Goal: Information Seeking & Learning: Learn about a topic

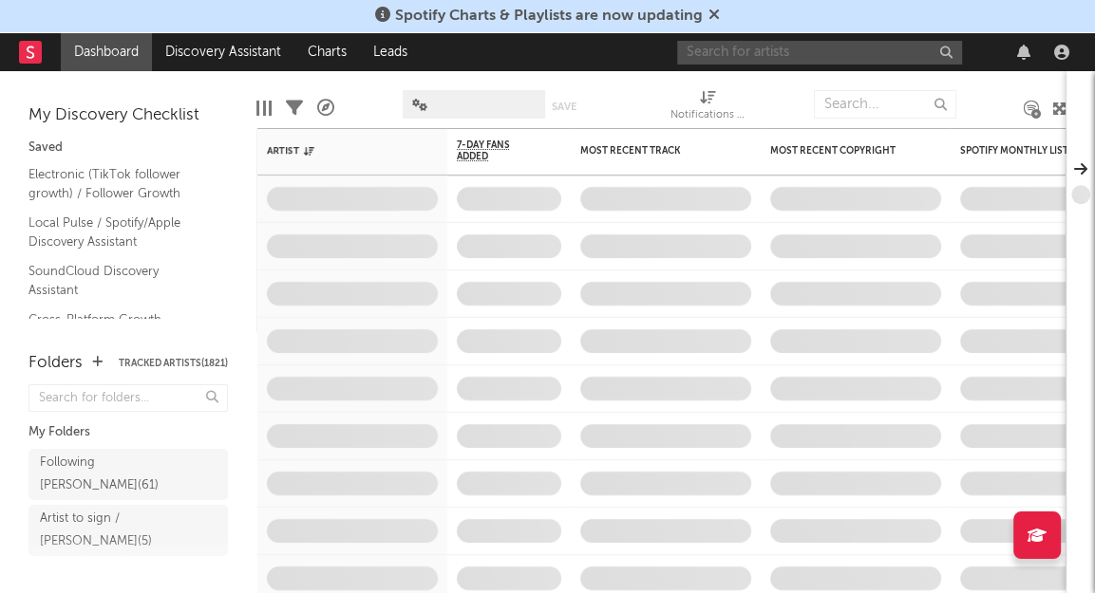
click at [821, 49] on input "text" at bounding box center [819, 53] width 285 height 24
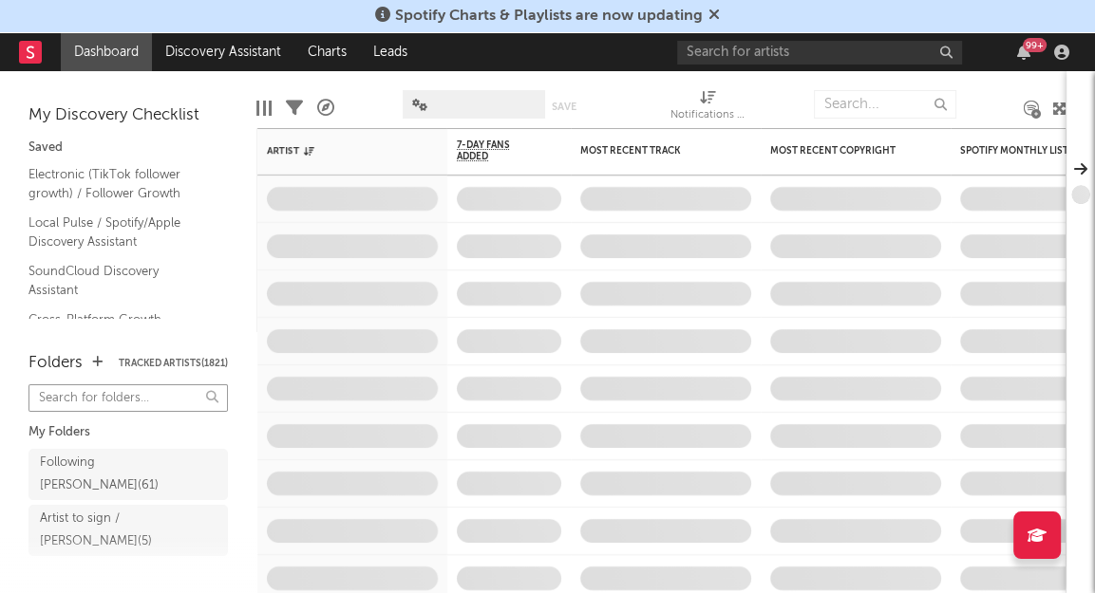
click at [113, 397] on input "text" at bounding box center [127, 398] width 199 height 28
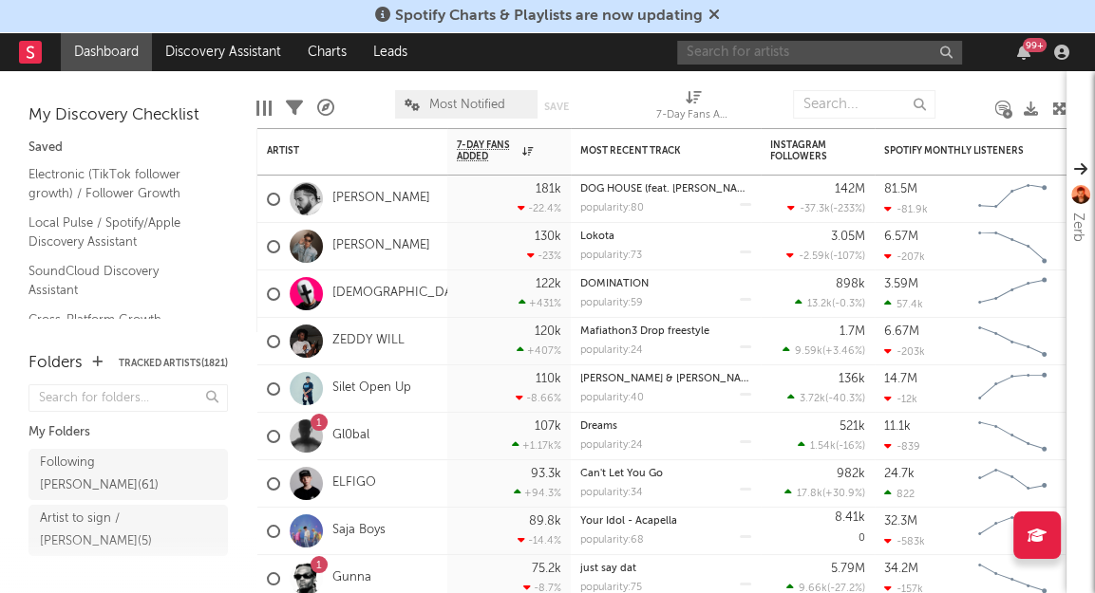
click at [793, 52] on input "text" at bounding box center [819, 53] width 285 height 24
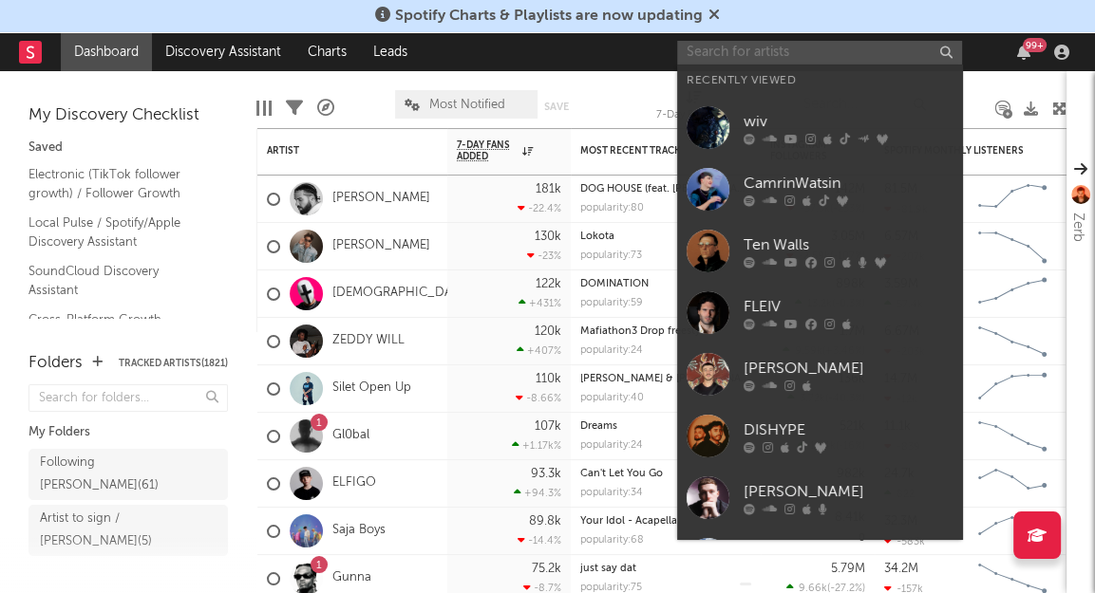
type input "l"
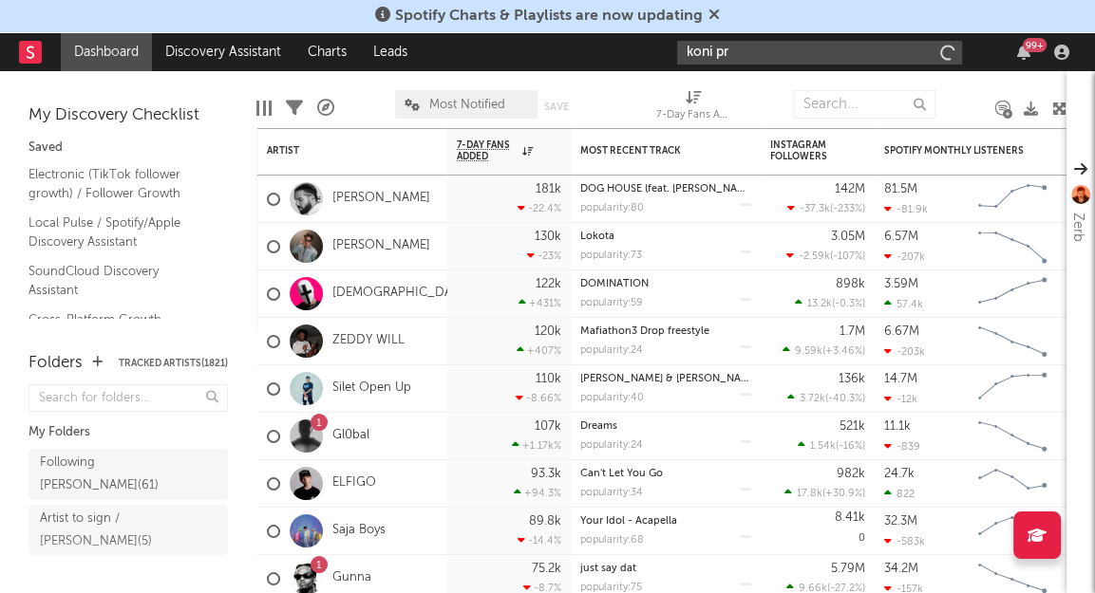
type input "konig pr"
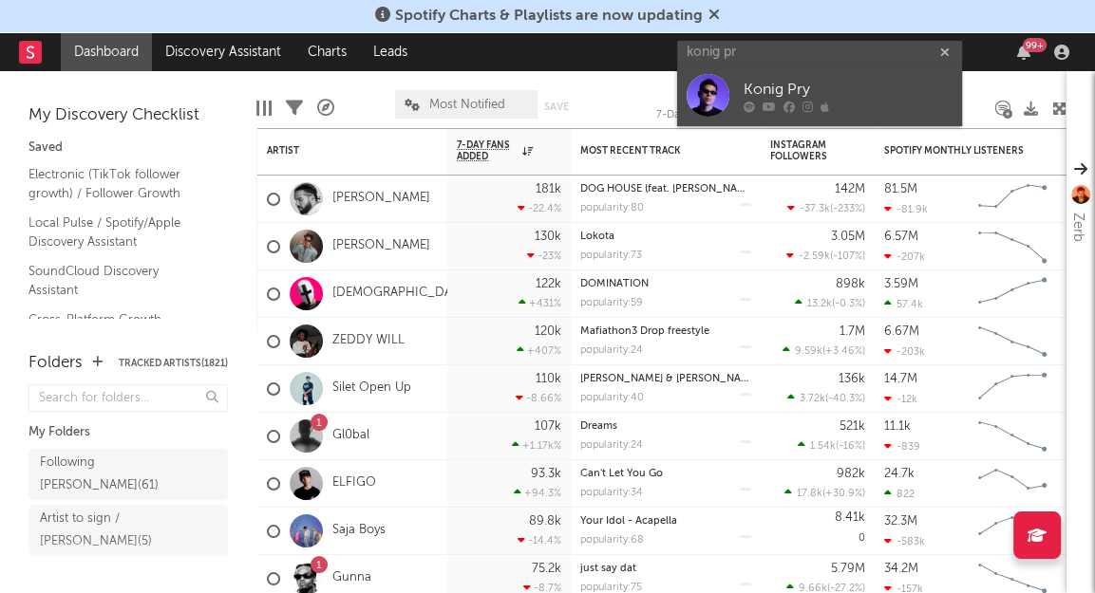
click at [772, 81] on div "Konig Pry" at bounding box center [847, 90] width 209 height 23
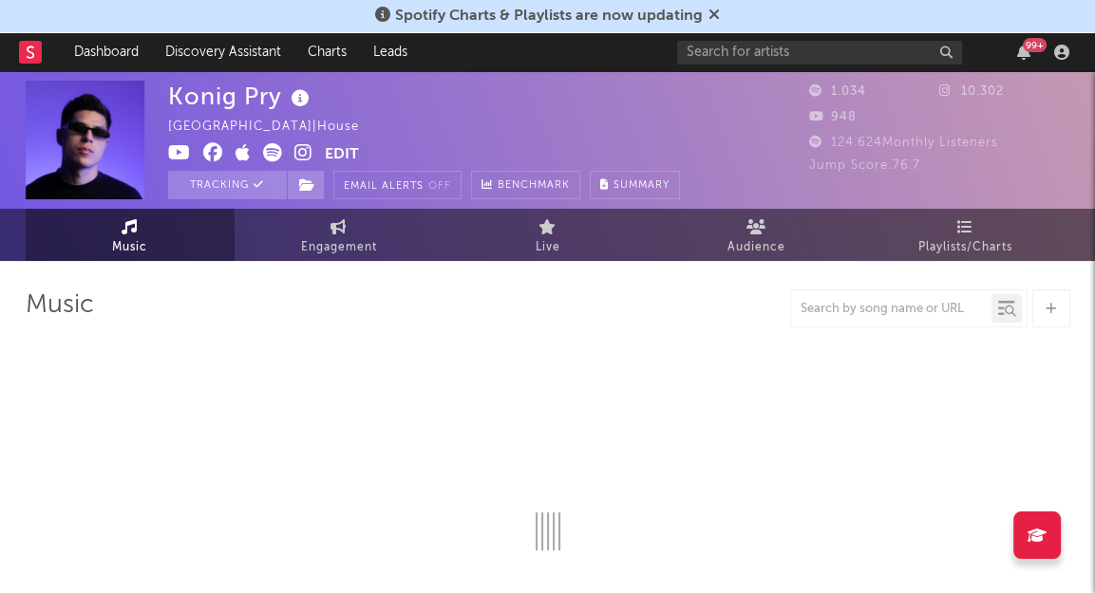
select select "1w"
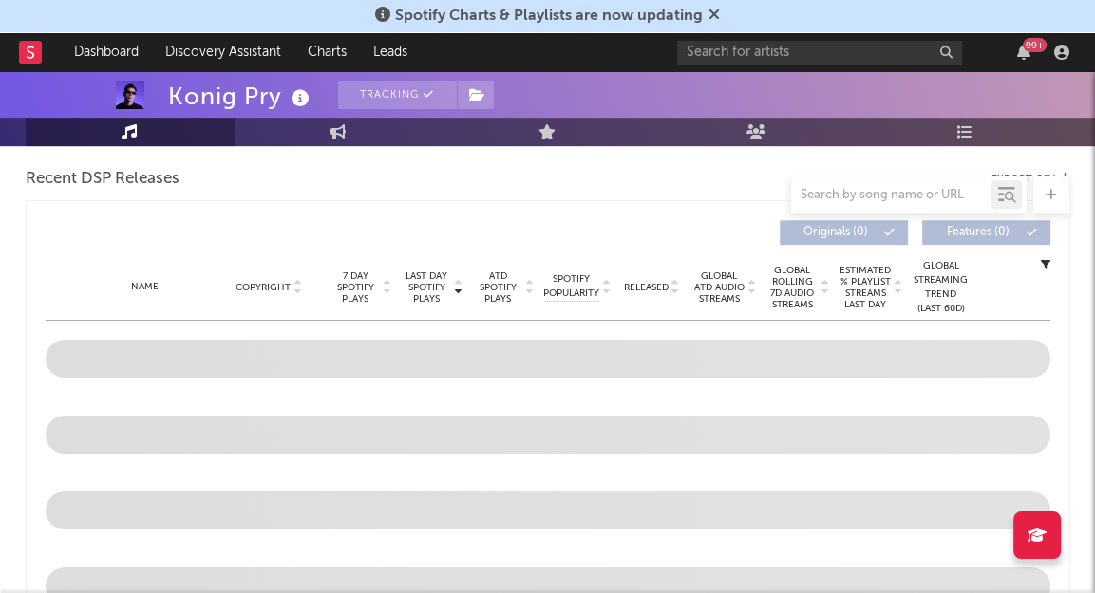
scroll to position [731, 0]
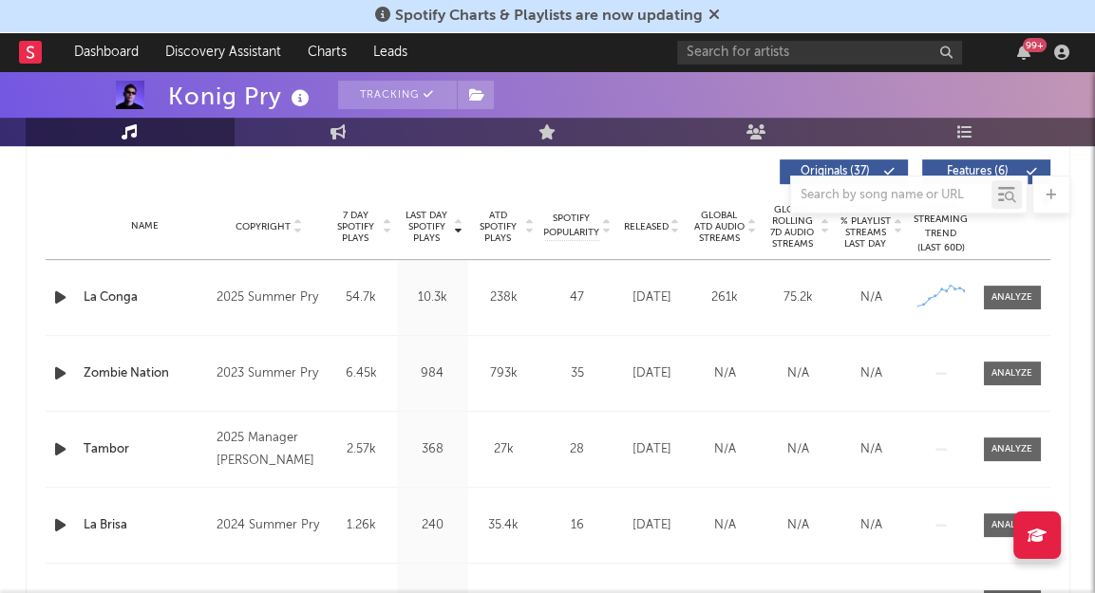
click at [635, 222] on span "Released" at bounding box center [646, 226] width 45 height 11
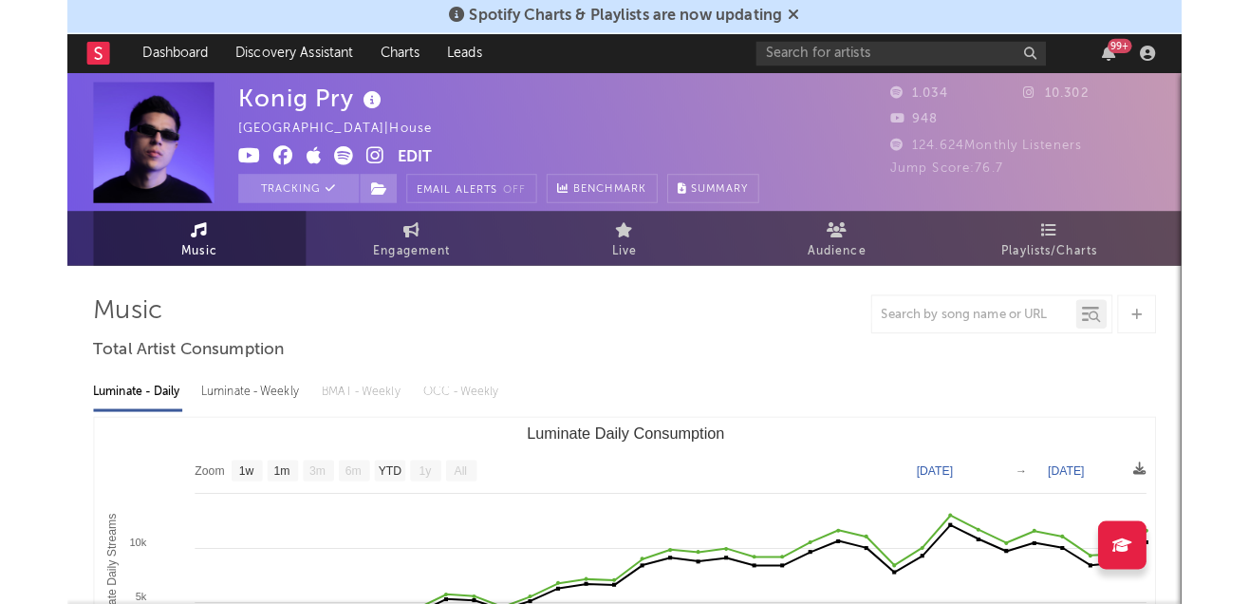
scroll to position [0, 0]
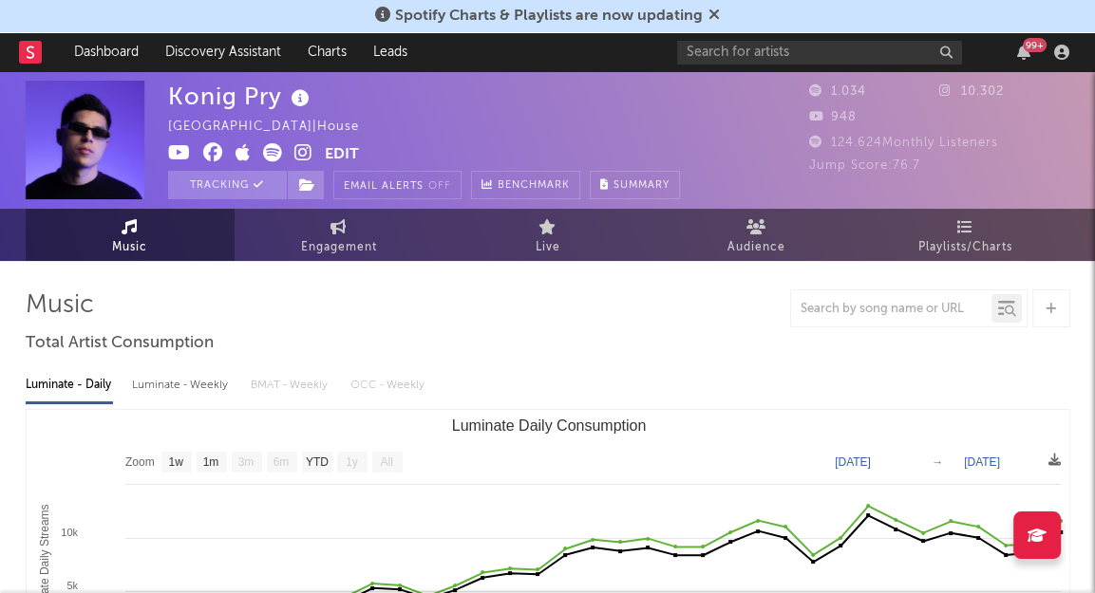
click at [296, 155] on icon at bounding box center [303, 152] width 18 height 19
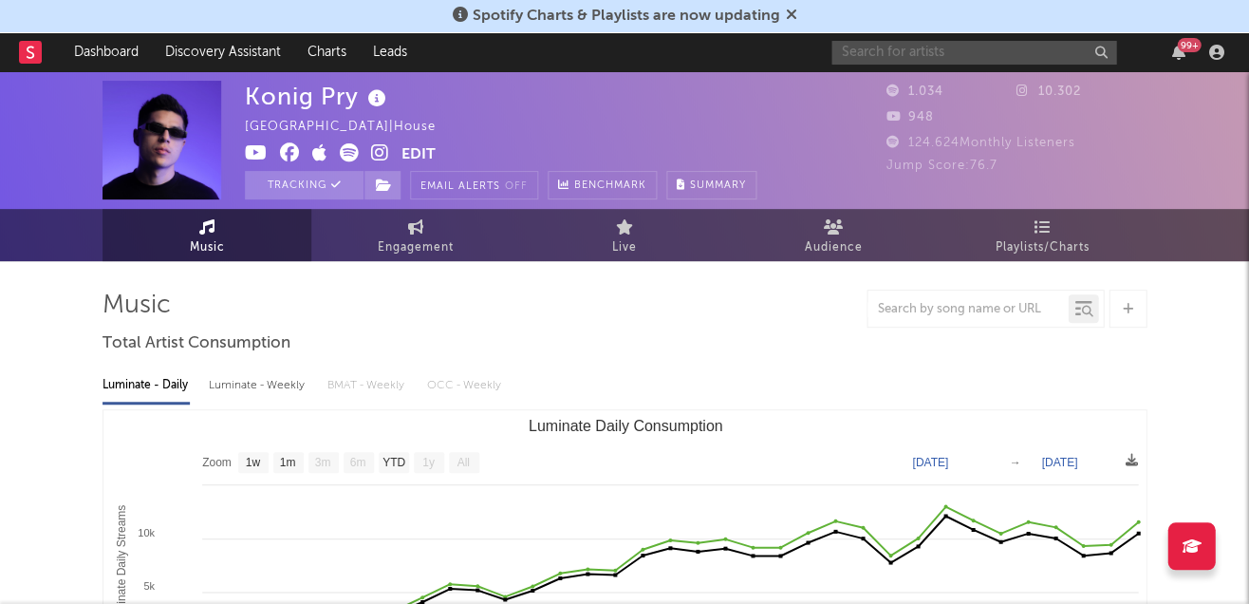
click at [984, 49] on input "text" at bounding box center [974, 53] width 285 height 24
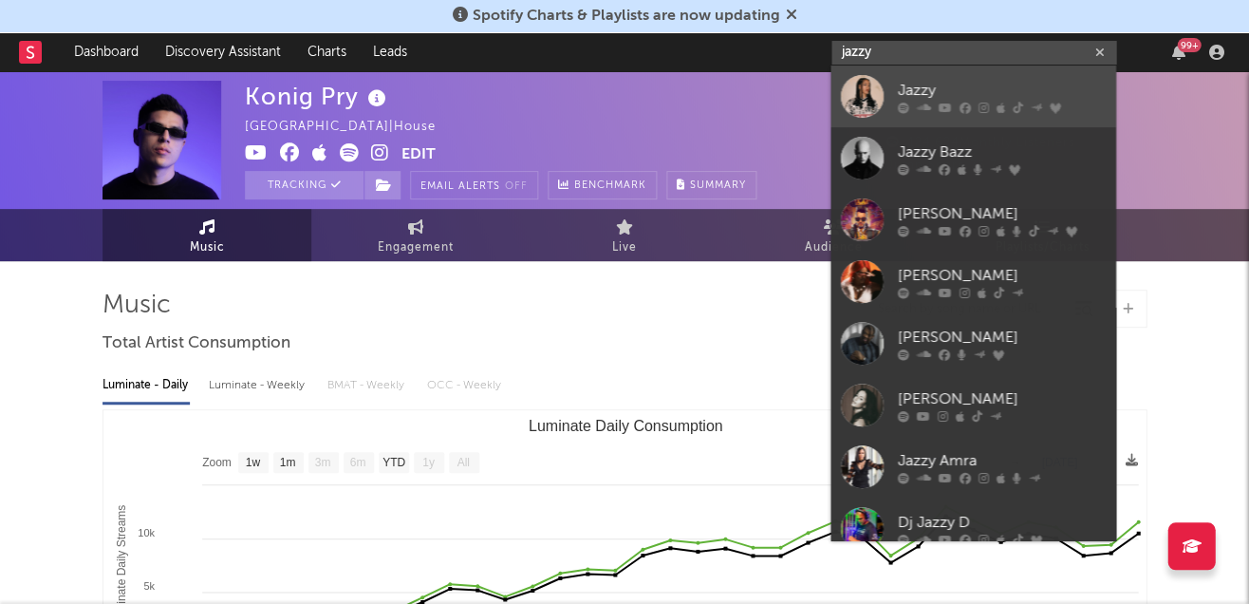
type input "jazzy"
click at [947, 87] on div "Jazzy" at bounding box center [1001, 90] width 209 height 23
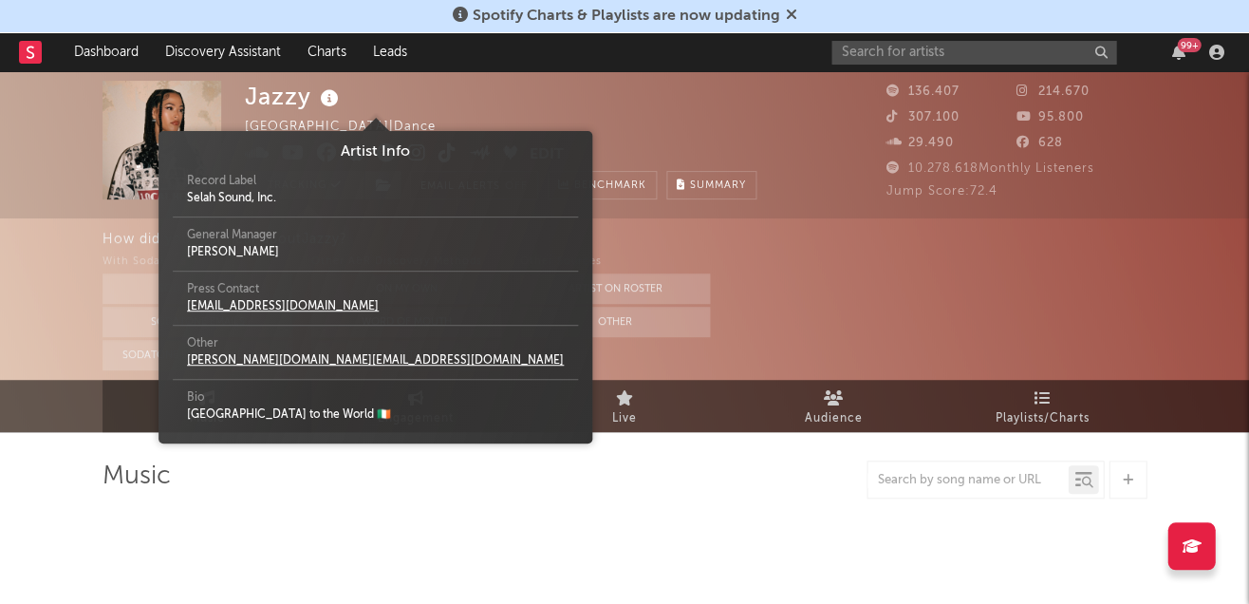
click at [320, 100] on icon at bounding box center [330, 98] width 28 height 27
click at [516, 94] on div "Jazzy Ireland | Dance Edit Tracking Email Alerts Off Benchmark Summary" at bounding box center [501, 140] width 512 height 119
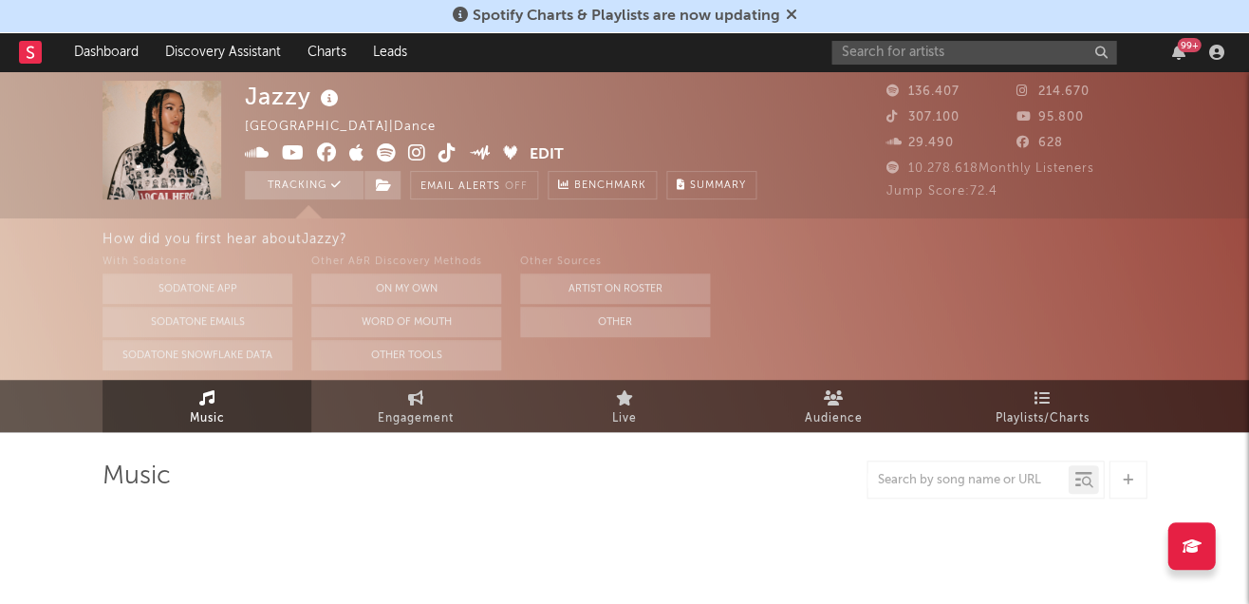
select select "6m"
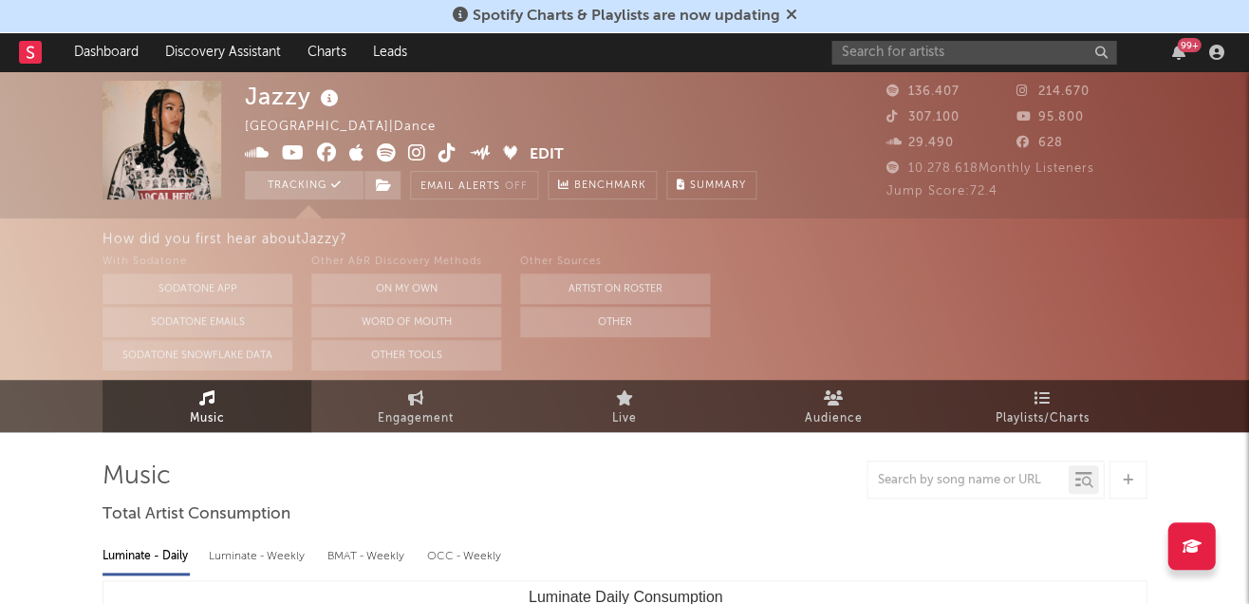
click at [259, 147] on icon at bounding box center [257, 152] width 25 height 19
click at [291, 153] on icon at bounding box center [293, 152] width 23 height 19
click at [423, 154] on icon at bounding box center [417, 152] width 18 height 19
click at [441, 155] on icon at bounding box center [448, 152] width 18 height 19
